Goal: Task Accomplishment & Management: Manage account settings

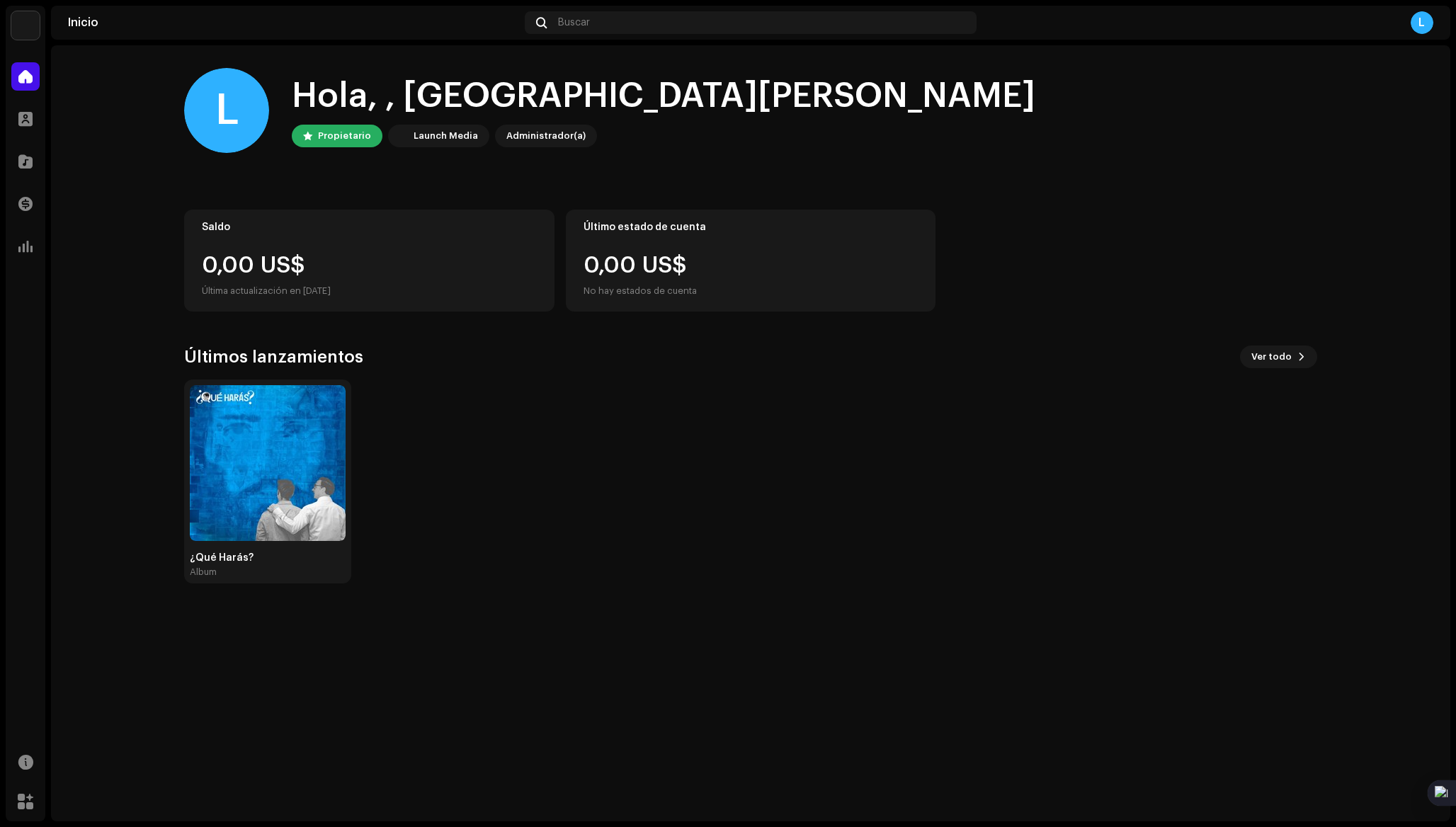
click at [790, 399] on div "¿Qué Harás? Album" at bounding box center [745, 481] width 1133 height 204
click at [426, 136] on div "Launch Media" at bounding box center [446, 135] width 65 height 17
click at [394, 138] on img at bounding box center [399, 135] width 17 height 17
click at [1422, 24] on div "L" at bounding box center [1422, 22] width 22 height 22
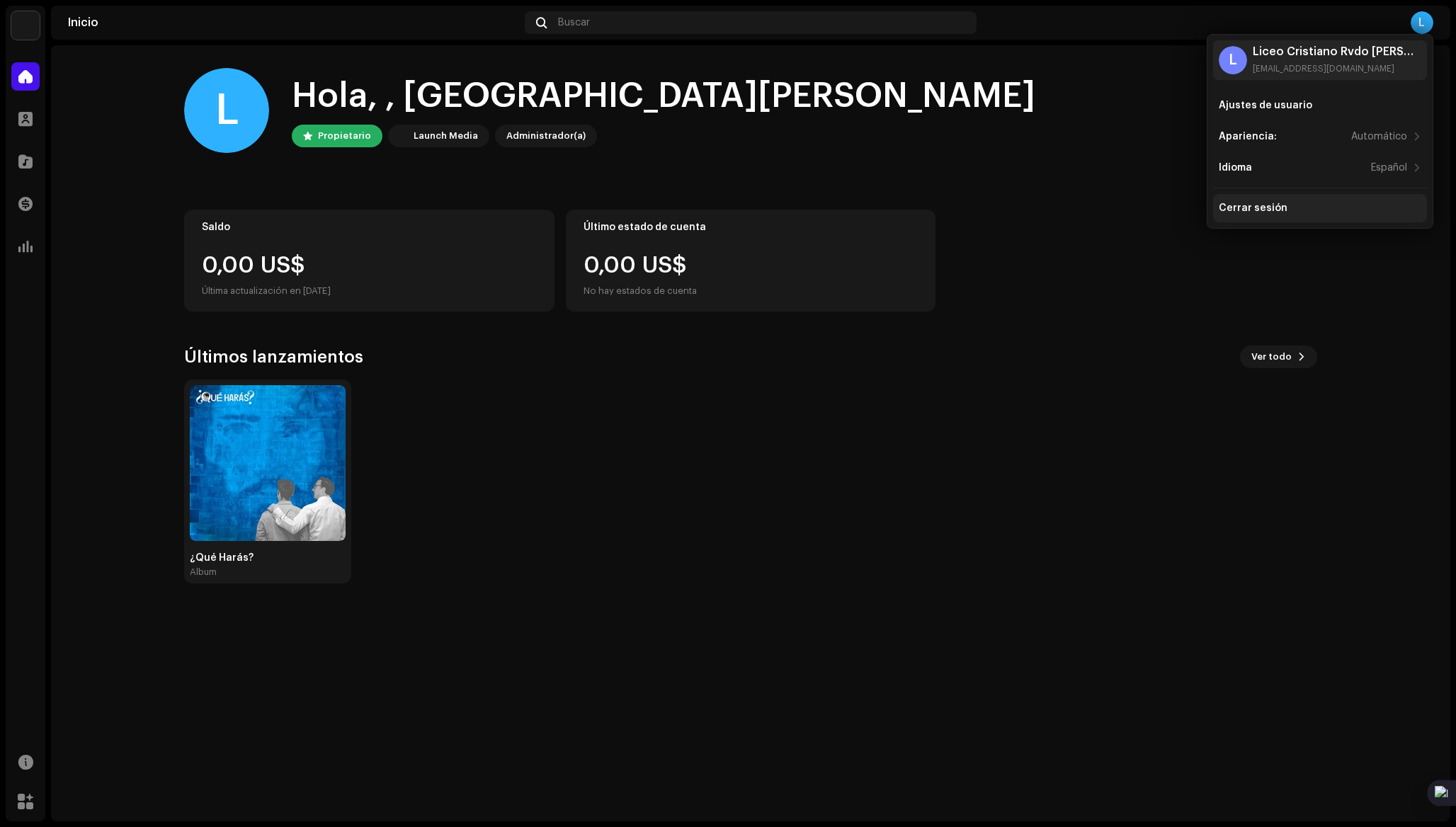
click at [1250, 203] on div "Cerrar sesión" at bounding box center [1254, 208] width 69 height 11
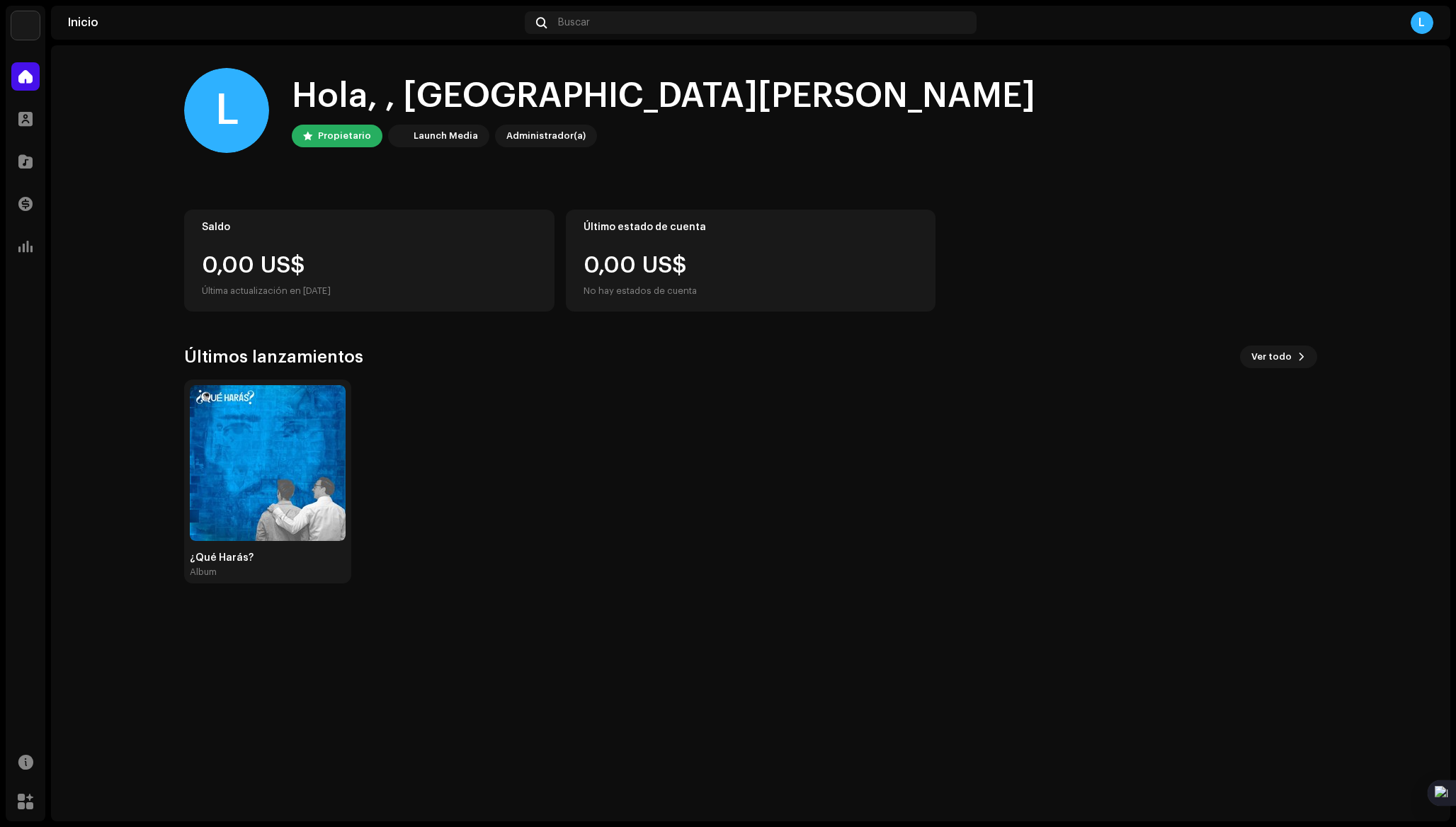
click at [396, 138] on img at bounding box center [399, 135] width 17 height 17
click at [22, 79] on span at bounding box center [26, 77] width 14 height 11
click at [19, 124] on span at bounding box center [26, 119] width 14 height 11
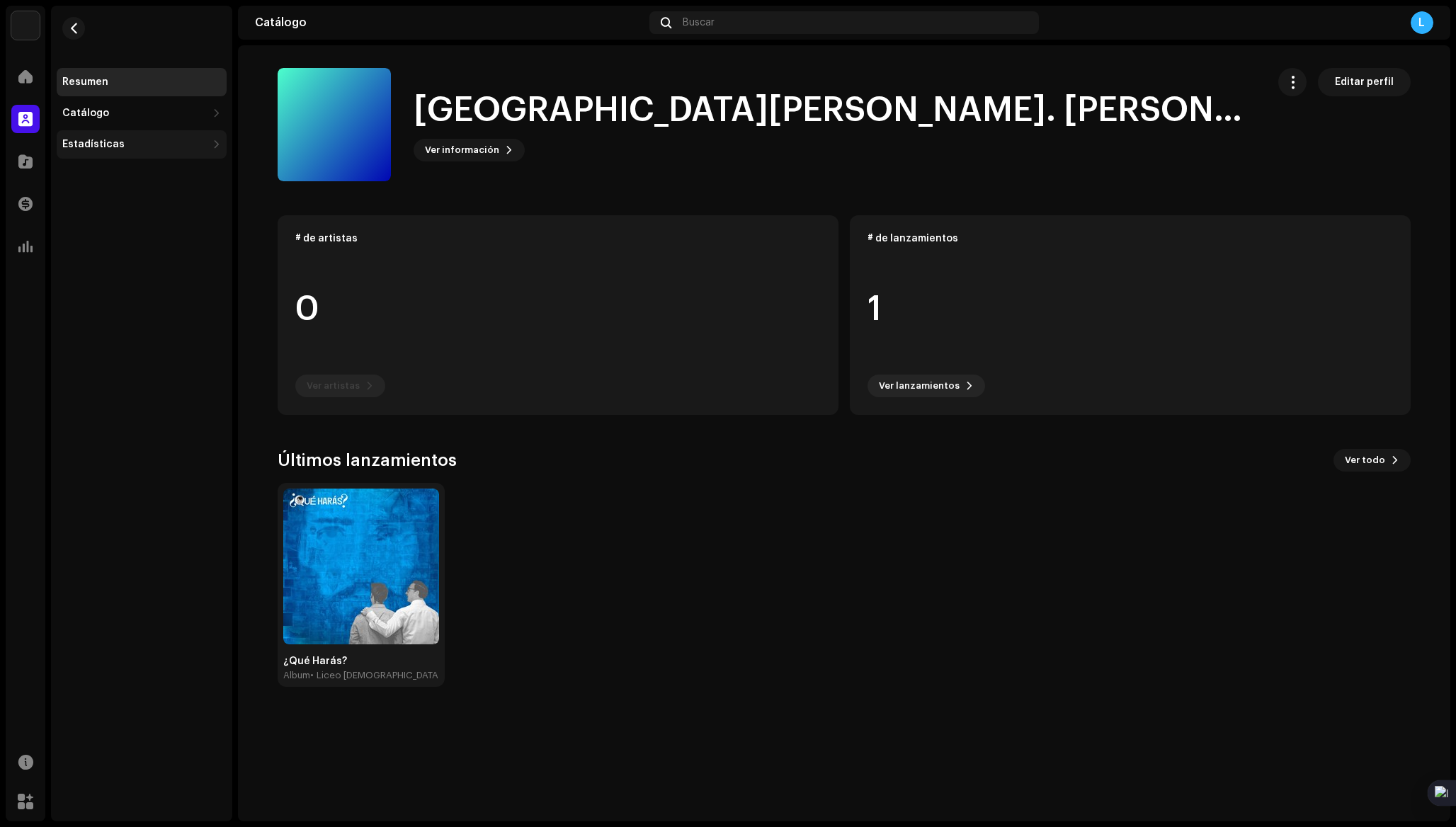
click at [122, 140] on div "Estadísticas" at bounding box center [134, 145] width 145 height 11
click at [114, 178] on div "Consumo" at bounding box center [144, 175] width 153 height 11
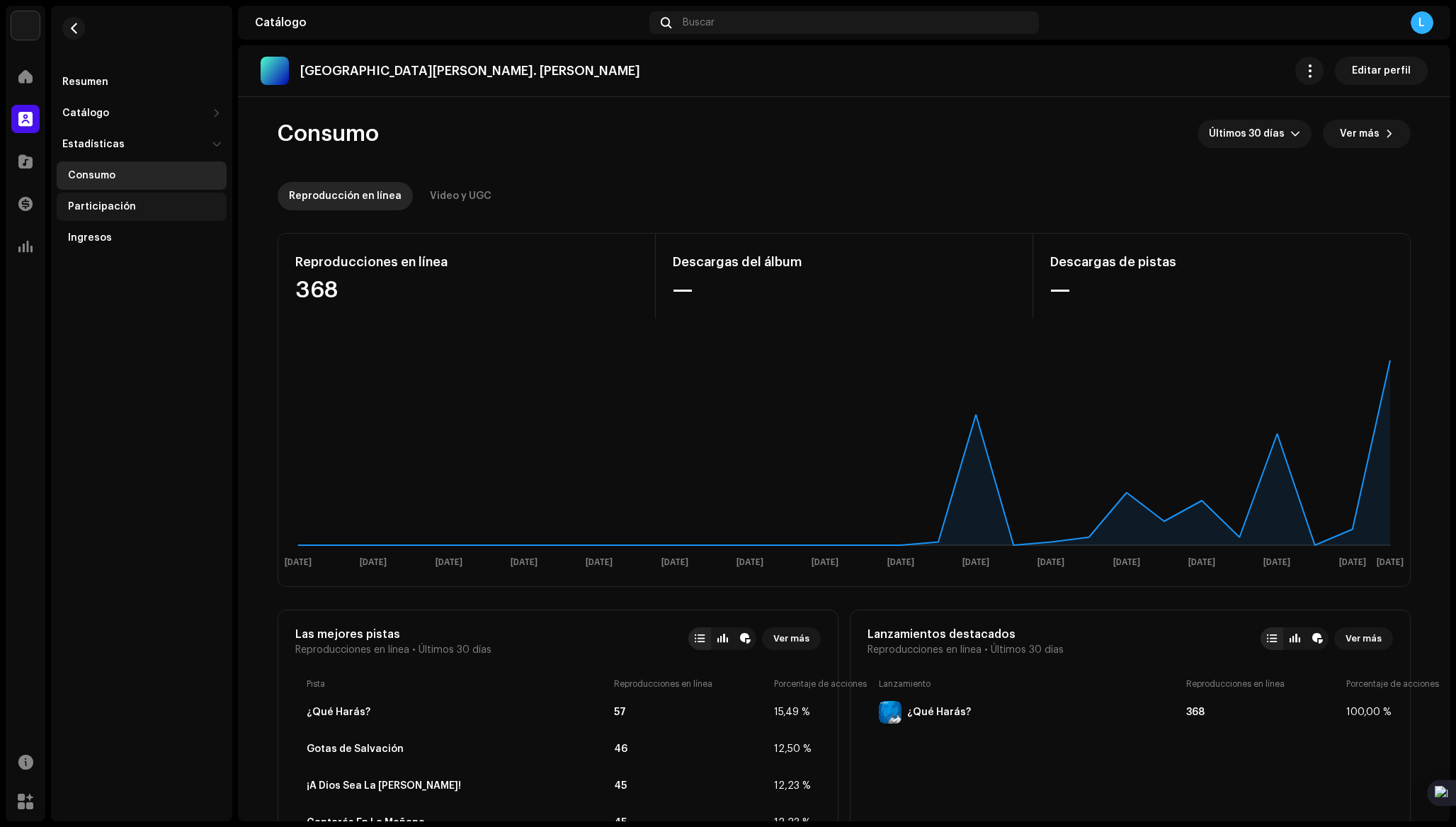
click at [106, 194] on div "Participación" at bounding box center [142, 206] width 170 height 28
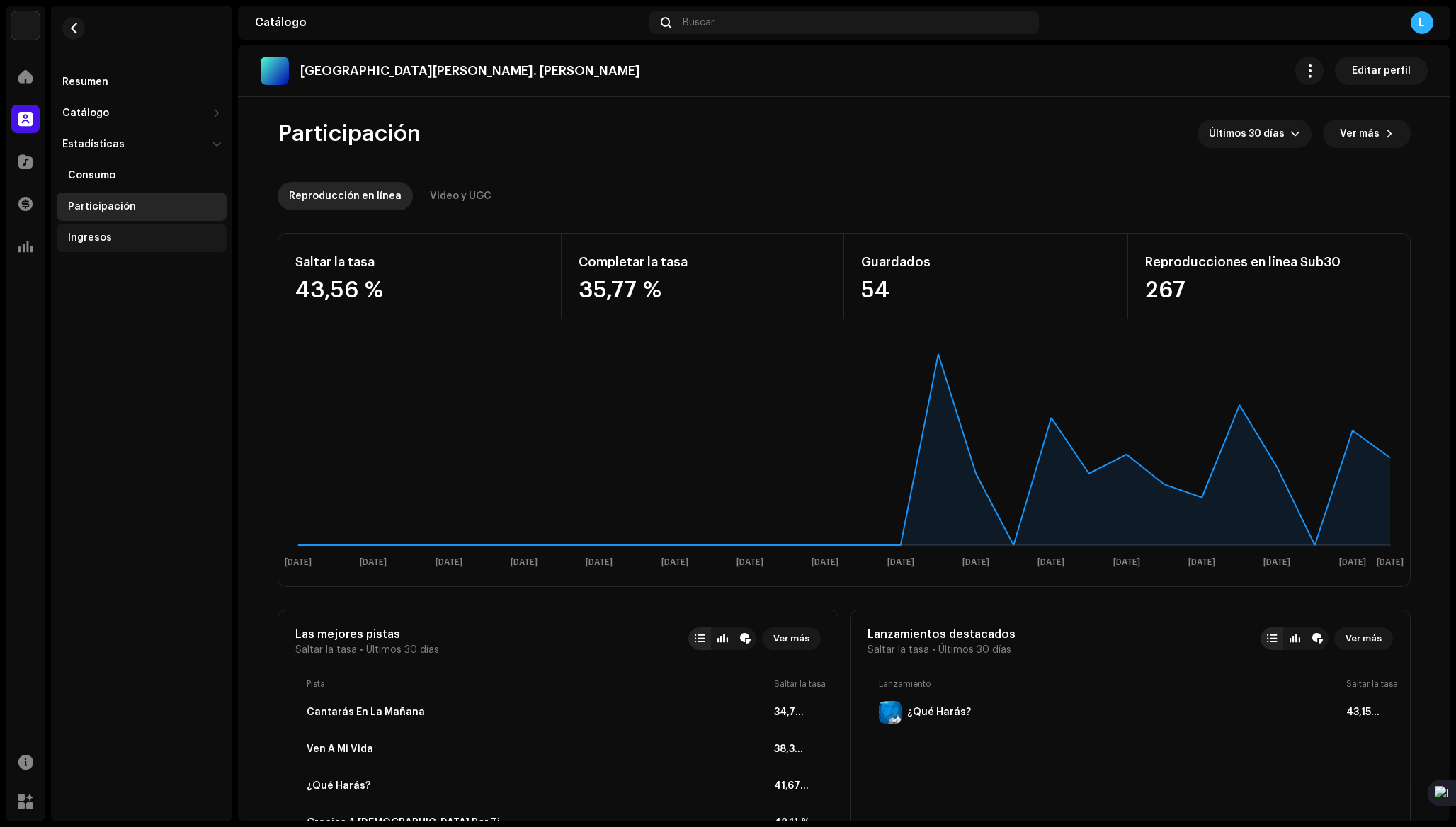
click at [91, 231] on div "Ingresos" at bounding box center [142, 238] width 170 height 28
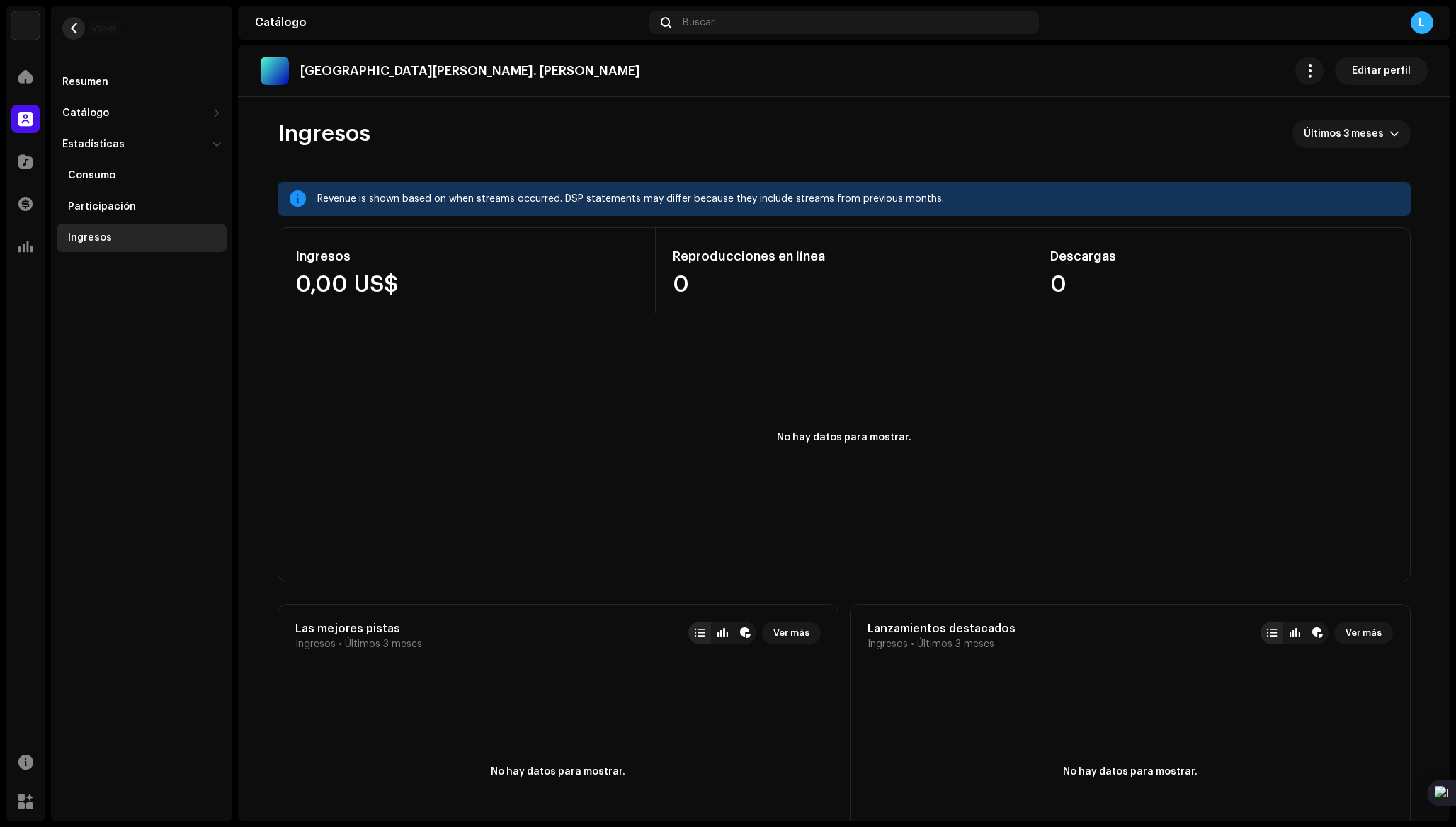
click at [82, 34] on button "button" at bounding box center [74, 28] width 22 height 22
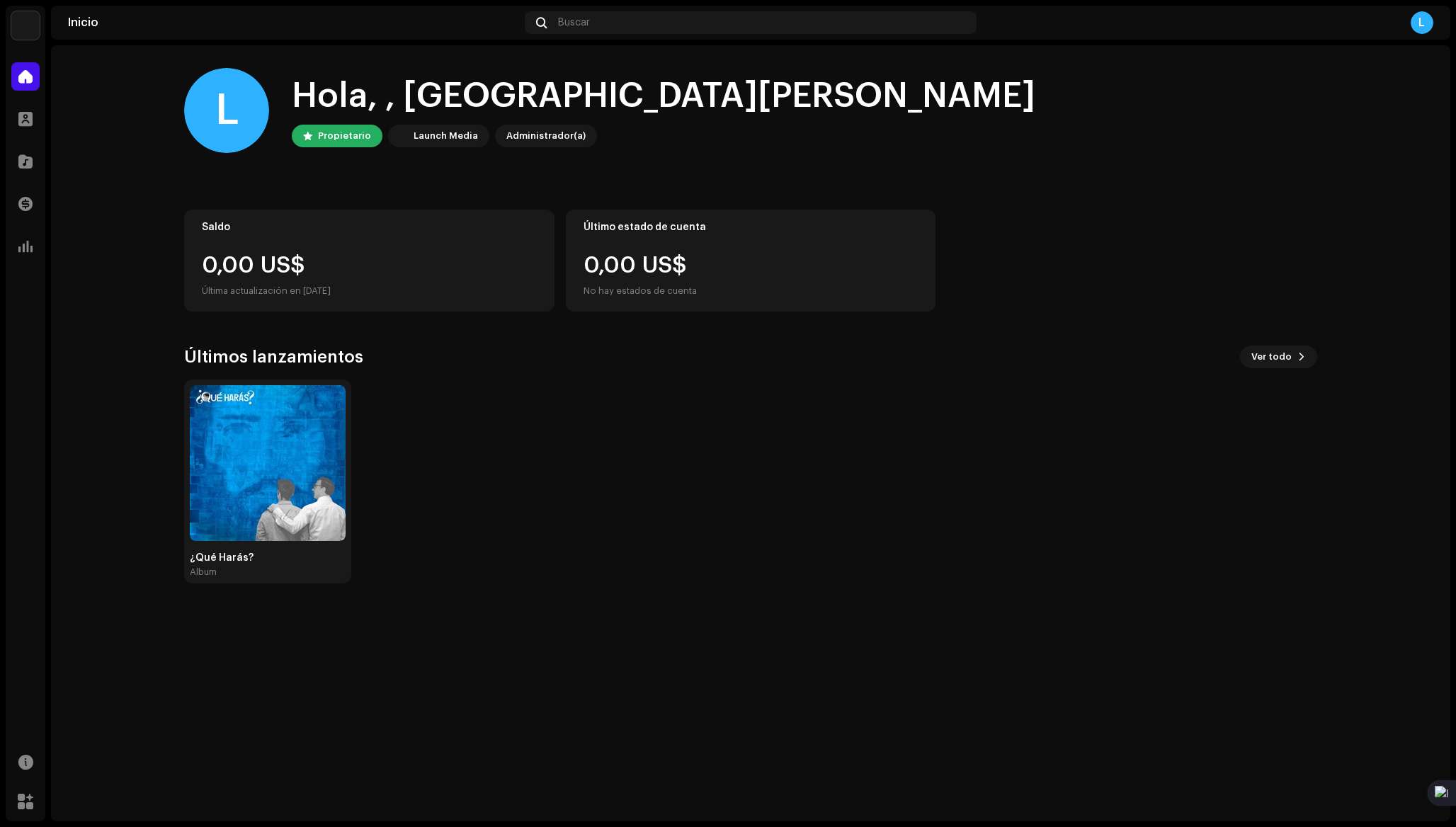
click at [835, 134] on div "L Hola, , Liceo Cristiano Rvdo Propietario Launch Media Administrador(a)" at bounding box center [750, 110] width 1133 height 85
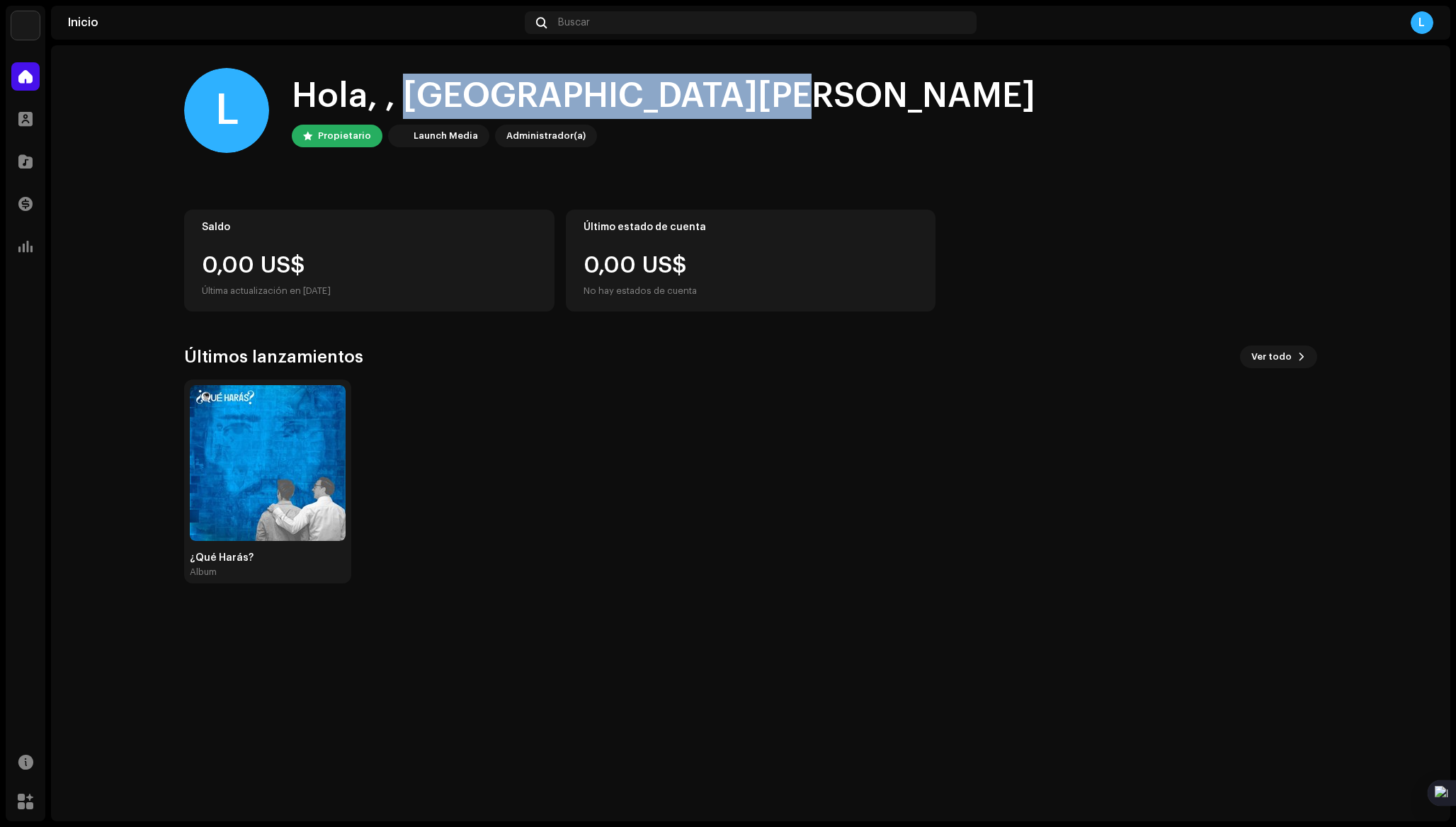
drag, startPoint x: 404, startPoint y: 93, endPoint x: 842, endPoint y: 121, distance: 438.9
click at [842, 121] on div "L Hola, , Liceo Cristiano Rvdo Propietario Launch Media Administrador(a)" at bounding box center [750, 110] width 1133 height 85
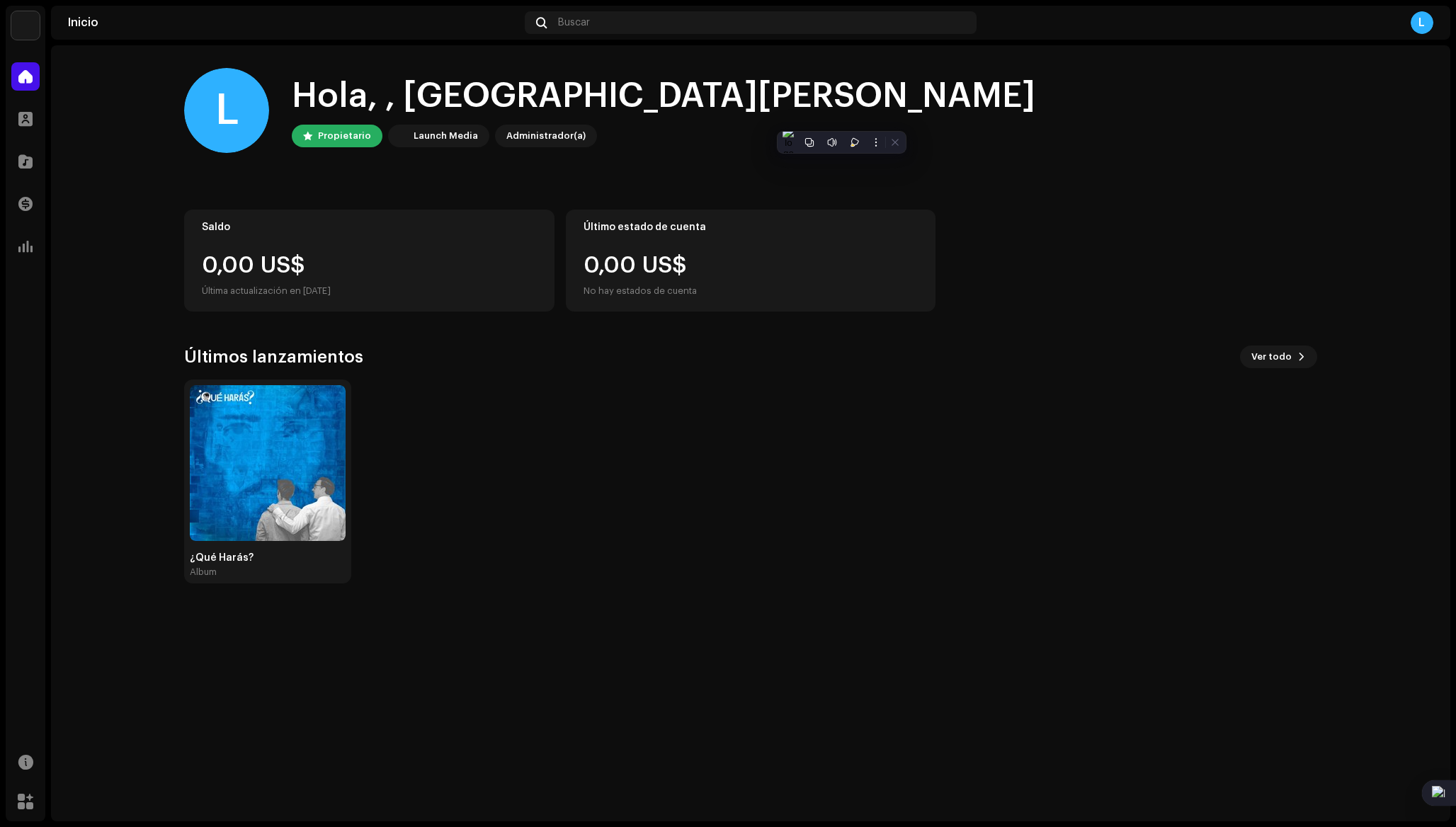
click at [1053, 95] on div "L Hola, , Liceo Cristiano Rvdo Propietario Launch Media Administrador(a)" at bounding box center [750, 110] width 1133 height 85
click at [1425, 25] on div "L" at bounding box center [1422, 22] width 22 height 22
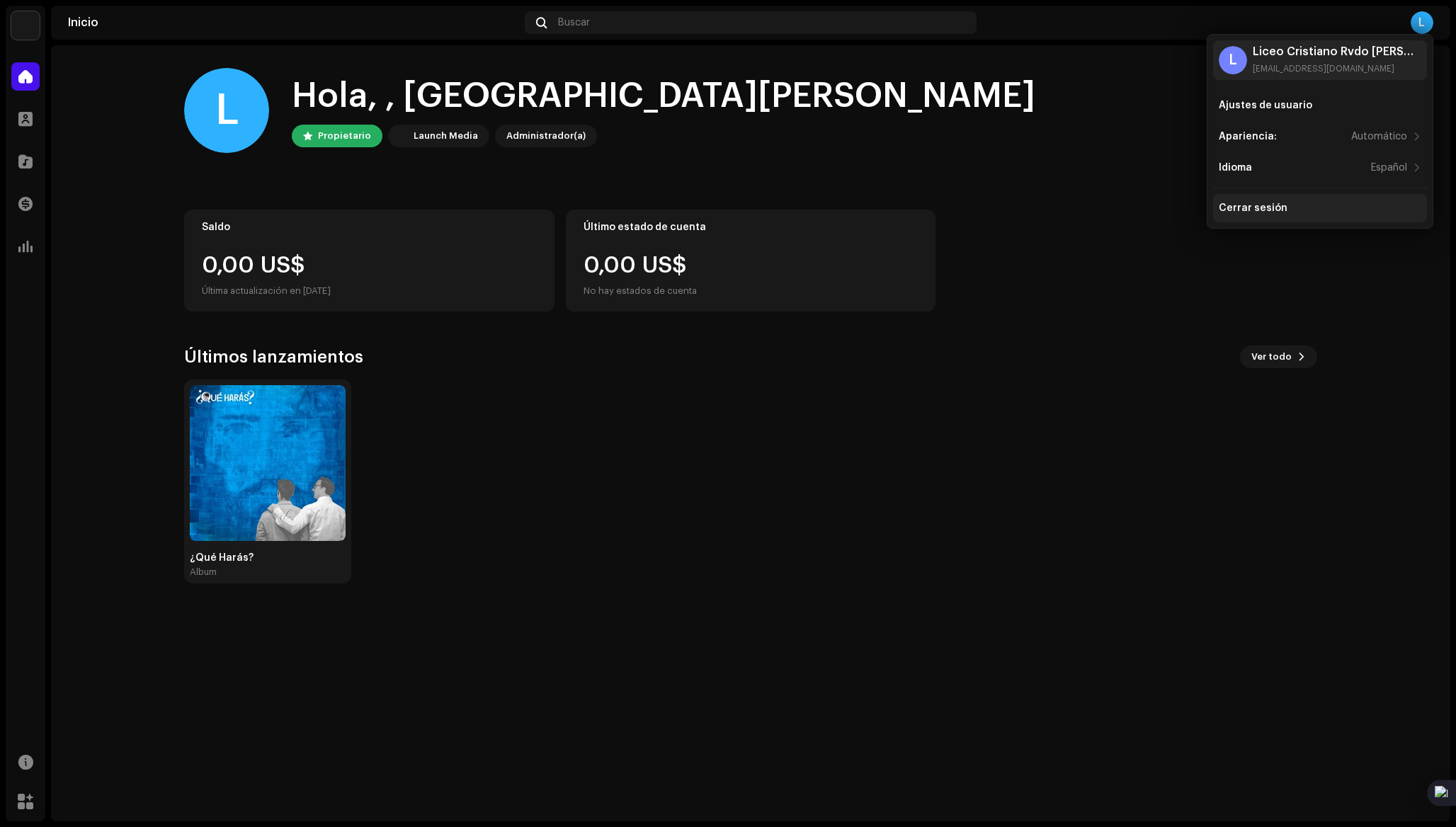
click at [1271, 211] on div "Cerrar sesión" at bounding box center [1254, 208] width 69 height 11
click at [1266, 212] on div "Cerrar sesión" at bounding box center [1254, 208] width 69 height 11
